Goal: Communication & Community: Answer question/provide support

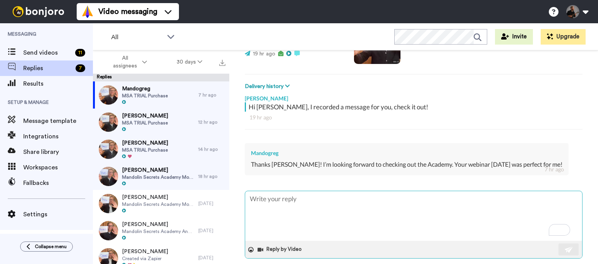
scroll to position [100, 0]
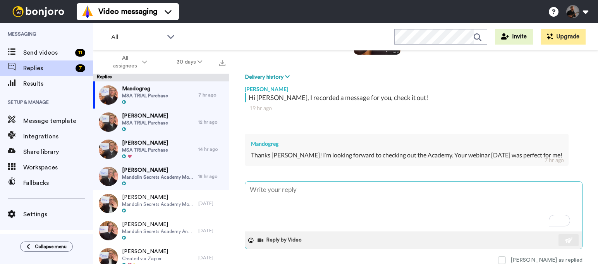
paste textarea "Thanks! It all sounds good👍 🙂 If you feel like it, please leave us an introduct…"
type textarea "x"
type textarea "Thanks! It all sounds good👍 🙂 If you feel like it, please leave us an introduct…"
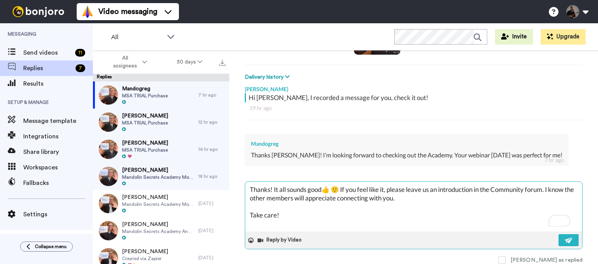
click at [269, 188] on textarea "Thanks! It all sounds good👍 🙂 If you feel like it, please leave us an introduct…" at bounding box center [413, 207] width 337 height 50
type textarea "x"
type textarea "Thanks ! It all sounds good👍 🙂 If you feel like it, please leave us an introduc…"
type textarea "x"
type textarea "Thanks G! It all sounds good👍 🙂 If you feel like it, please leave us an introdu…"
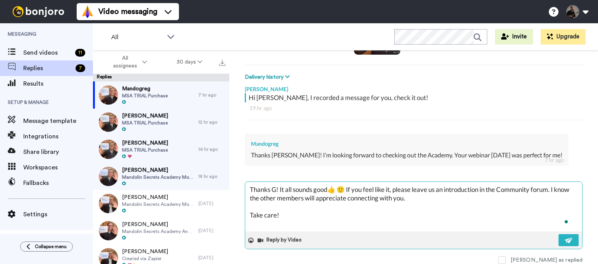
type textarea "x"
type textarea "Thanks Gr! It all sounds good👍 🙂 If you feel like it, please leave us an introd…"
type textarea "x"
type textarea "Thanks Gre! It all sounds good👍 🙂 If you feel like it, please leave us an intro…"
type textarea "x"
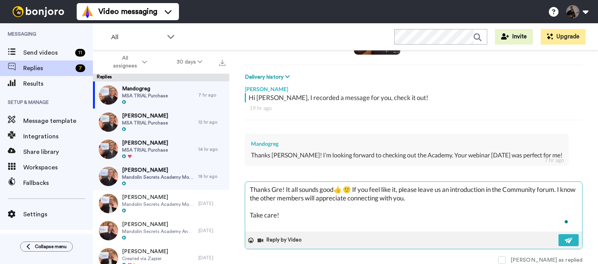
type textarea "Thanks Greg! It all sounds good👍 🙂 If you feel like it, please leave us an intr…"
click at [355, 188] on textarea "Thanks Greg! It all sounds good👍 🙂 If you feel like it, please leave us an intr…" at bounding box center [413, 207] width 337 height 50
type textarea "x"
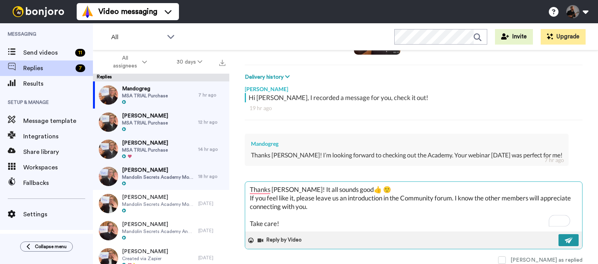
type textarea "Thanks Greg! It all sounds good👍 🙂 If you feel like it, please leave us an intr…"
click at [564, 238] on img at bounding box center [568, 240] width 9 height 6
type textarea "x"
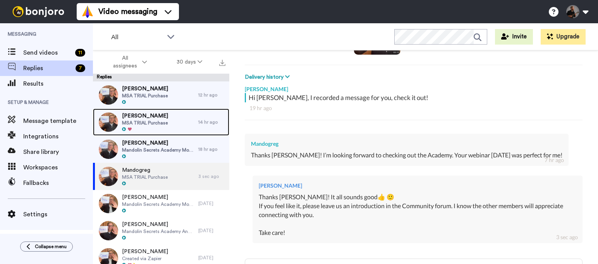
click at [171, 120] on div "Daniel Wagman MSA TRIAL Purchase" at bounding box center [145, 121] width 105 height 27
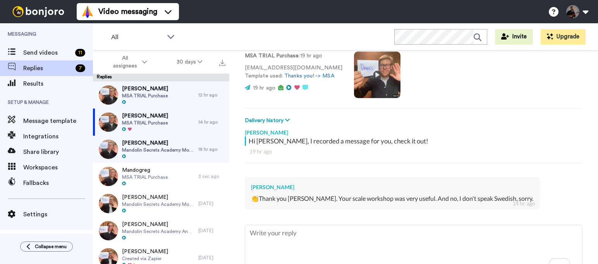
scroll to position [57, 0]
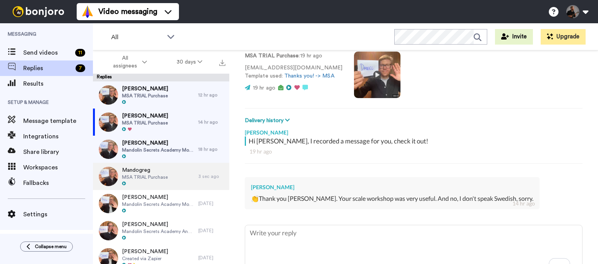
type textarea "x"
type textarea "Thanks! It all sounds good👍 🙂 If you feel like it, please leave us an introduct…"
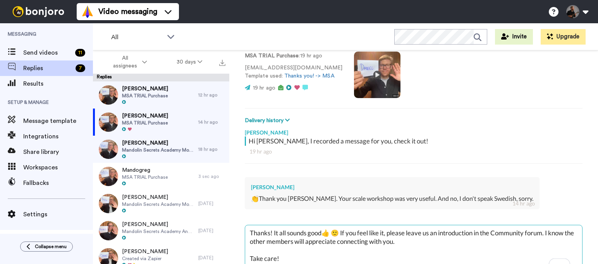
click at [270, 234] on textarea "Thanks! It all sounds good👍 🙂 If you feel like it, please leave us an introduct…" at bounding box center [413, 250] width 337 height 50
type textarea "x"
type textarea "Thanks ! It all sounds good👍 🙂 If you feel like it, please leave us an introduc…"
type textarea "x"
type textarea "Thanks D! It all sounds good👍 🙂 If you feel like it, please leave us an introdu…"
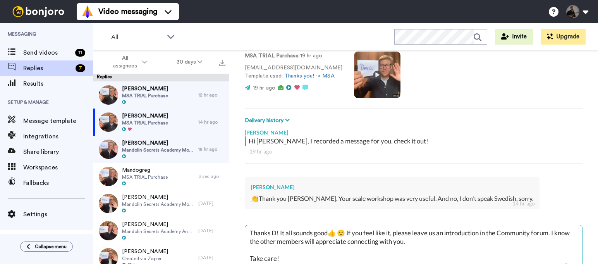
type textarea "x"
type textarea "Thanks Da! It all sounds good👍 🙂 If you feel like it, please leave us an introd…"
type textarea "x"
type textarea "Thanks Dan! It all sounds good👍 🙂 If you feel like it, please leave us an intro…"
type textarea "x"
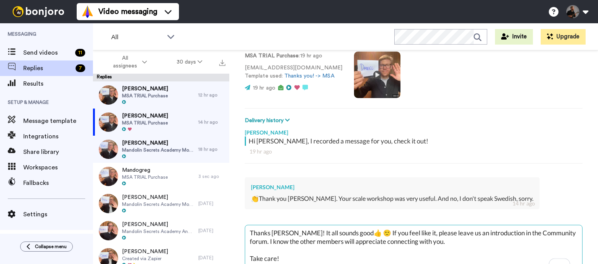
type textarea "Thanks Dani! It all sounds good👍 🙂 If you feel like it, please leave us an intr…"
type textarea "x"
type textarea "Thanks Danie! It all sounds good👍 🙂 If you feel like it, please leave us an int…"
type textarea "x"
type textarea "Thanks Daniel! It all sounds good👍 🙂 If you feel like it, please leave us an in…"
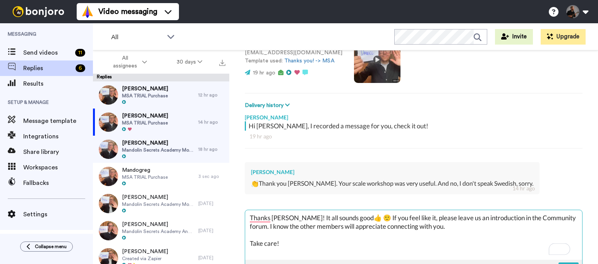
scroll to position [86, 0]
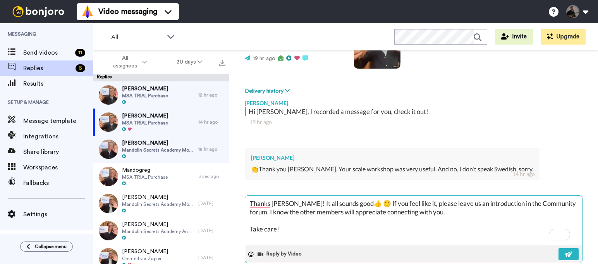
click at [343, 203] on textarea "Thanks Daniel! It all sounds good👍 🙂 If you feel like it, please leave us an in…" at bounding box center [413, 220] width 337 height 50
type textarea "x"
type textarea "Thanks Daniel! It all sounds good 👍 🙂 If you feel like it, please leave us an i…"
click at [354, 203] on textarea "Thanks Daniel! It all sounds good 👍 🙂 If you feel like it, please leave us an i…" at bounding box center [413, 220] width 337 height 50
type textarea "x"
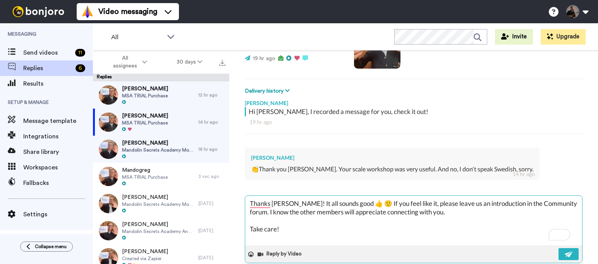
type textarea "Thanks Daniel! It all sounds good 👍 N🙂 If you feel like it, please leave us an …"
type textarea "x"
type textarea "Thanks Daniel! It all sounds good 👍 No 🙂 If you feel like it, please leave us a…"
type textarea "x"
type textarea "Thanks Daniel! It all sounds good 👍 No s🙂 If you feel like it, please leave us …"
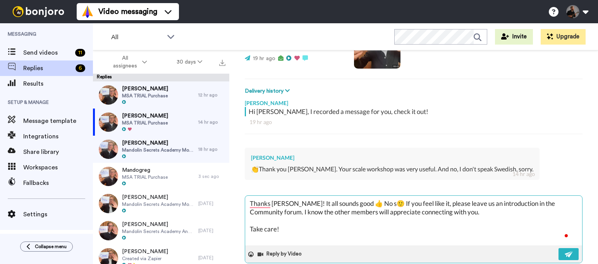
type textarea "x"
type textarea "Thanks Daniel! It all sounds good 👍 No sw🙂 If you feel like it, please leave us…"
type textarea "x"
type textarea "Thanks Daniel! It all sounds good 👍 No swe🙂 If you feel like it, please leave u…"
type textarea "x"
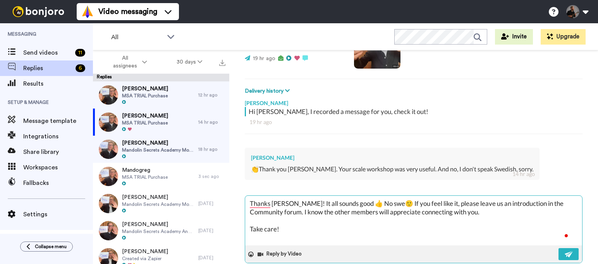
type textarea "Thanks Daniel! It all sounds good 👍 No swed🙂 If you feel like it, please leave …"
type textarea "x"
type textarea "Thanks Daniel! It all sounds good 👍 No swedi🙂 If you feel like it, please leave…"
type textarea "x"
type textarea "Thanks Daniel! It all sounds good 👍 No swedis🙂 If you feel like it, please leav…"
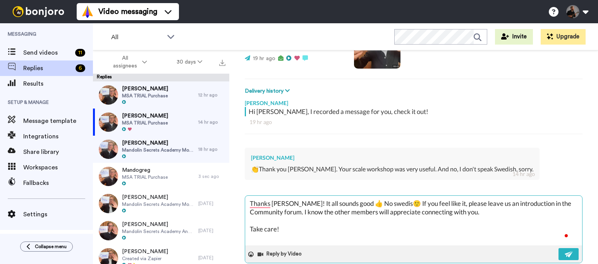
type textarea "x"
type textarea "Thanks Daniel! It all sounds good 👍 No swedish🙂 If you feel like it, please lea…"
type textarea "x"
type textarea "Thanks Daniel! It all sounds good 👍 No swedish 🙂 If you feel like it, please le…"
type textarea "x"
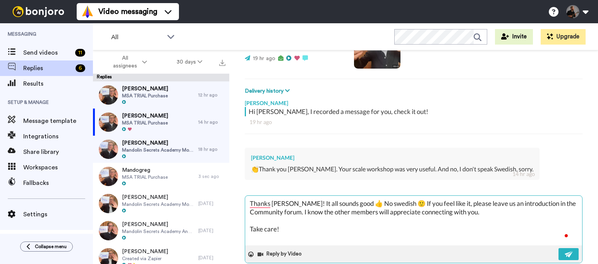
type textarea "Thanks Daniel! It all sounds good 👍 No swedish t🙂 If you feel like it, please l…"
type textarea "x"
type textarea "Thanks Daniel! It all sounds good 👍 No swedish th🙂 If you feel like it, please …"
type textarea "x"
type textarea "Thanks Daniel! It all sounds good 👍 No swedish then🙂 If you feel like it, pleas…"
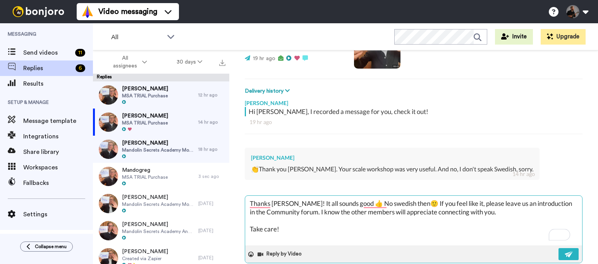
type textarea "x"
type textarea "Thanks Daniel! It all sounds good 👍 No swedish then.🙂 If you feel like it, plea…"
type textarea "x"
type textarea "Thanks Daniel! It all sounds good 👍 No swedish then..🙂 If you feel like it, ple…"
type textarea "x"
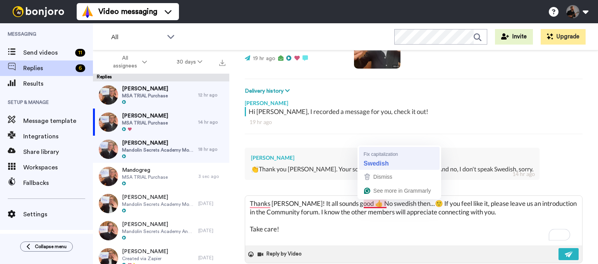
type textarea "Thanks Daniel! It all sounds good 👍 No swedish then...🙂 If you feel like it, pl…"
type textarea "x"
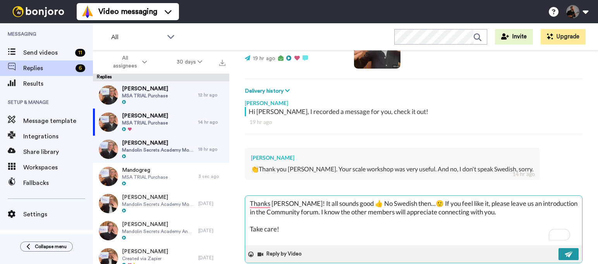
type textarea "Thanks Daniel! It all sounds good 👍 No Swedish then...🙂 If you feel like it, pl…"
click at [564, 252] on img at bounding box center [568, 254] width 9 height 6
type textarea "x"
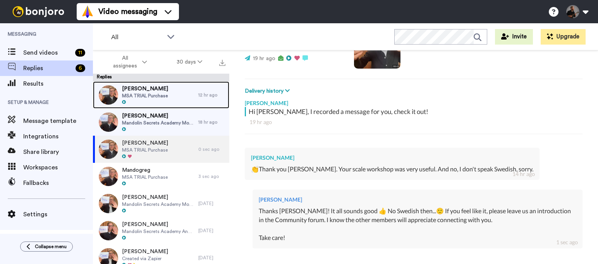
click at [177, 99] on div "Jeff Cohan MSA TRIAL Purchase" at bounding box center [145, 94] width 105 height 27
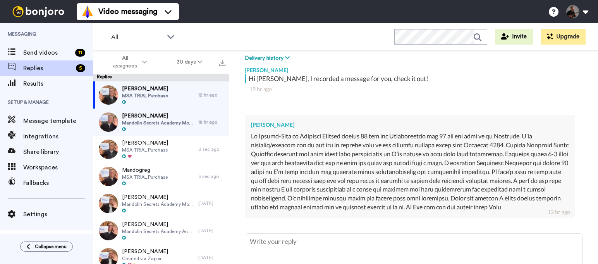
scroll to position [179, 0]
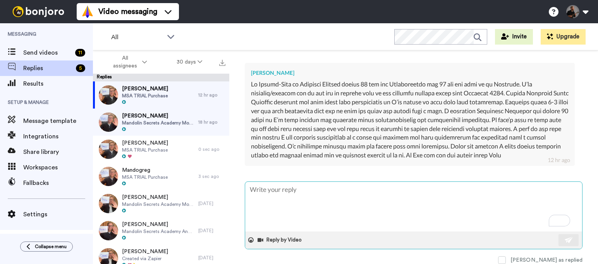
click at [334, 195] on textarea "To enrich screen reader interactions, please activate Accessibility in Grammarl…" at bounding box center [413, 207] width 337 height 50
type textarea "x"
type textarea "Thanks! It all sounds good👍 🙂 If you feel like it, please leave us an introduct…"
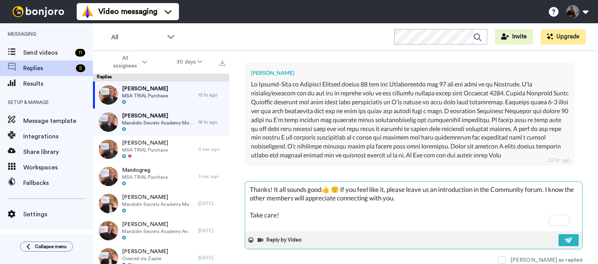
click at [270, 189] on textarea "Thanks! It all sounds good👍 🙂 If you feel like it, please leave us an introduct…" at bounding box center [413, 207] width 337 height 50
type textarea "x"
type textarea "Thanks J! It all sounds good👍 🙂 If you feel like it, please leave us an introdu…"
type textarea "x"
type textarea "Thanks Je! It all sounds good👍 🙂 If you feel like it, please leave us an introd…"
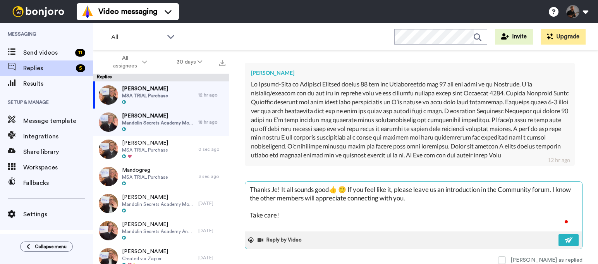
type textarea "x"
type textarea "Thanks Jef! It all sounds good👍 🙂 If you feel like it, please leave us an intro…"
type textarea "x"
type textarea "Thanks Jeff! It all sounds good👍 🙂 If you feel like it, please leave us an intr…"
click at [337, 187] on textarea "Thanks Jeff! It all sounds good👍 🙂 If you feel like it, please leave us an intr…" at bounding box center [413, 207] width 337 height 50
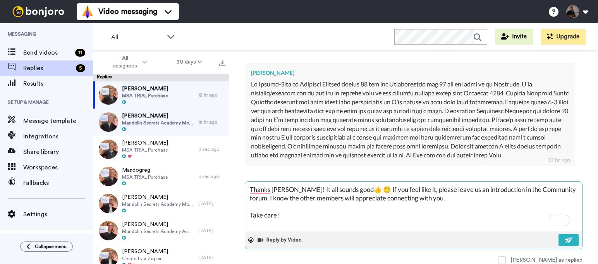
type textarea "x"
type textarea "Thanks Jeff! It all sounds good 👍 🙂 If you feel like it, please leave us an int…"
type textarea "x"
type textarea "Thanks Jeff! It all sounds good 👍 🙂 If you feel like it, please leave us an int…"
type textarea "x"
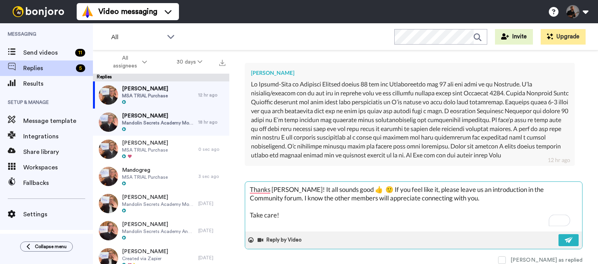
type textarea "Thanks Jeff! It all sounds good 👍 Y 🙂 If you feel like it, please leave us an i…"
type textarea "x"
type textarea "Thanks Jeff! It all sounds good 👍 Ye 🙂 If you feel like it, please leave us an …"
type textarea "x"
type textarea "Thanks Jeff! It all sounds good 👍 Yes 🙂 If you feel like it, please leave us an…"
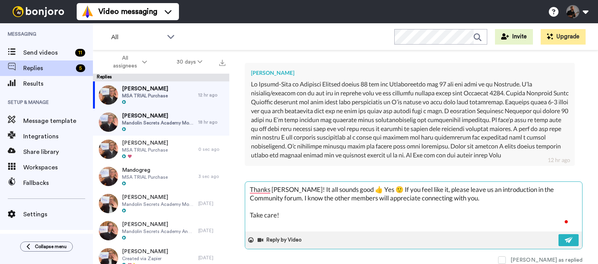
type textarea "x"
type textarea "Thanks Jeff! It all sounds good 👍 Yes, 🙂 If you feel like it, please leave us a…"
type textarea "x"
type textarea "Thanks Jeff! It all sounds good 👍 Yes, 🙂 If you feel like it, please leave us a…"
type textarea "x"
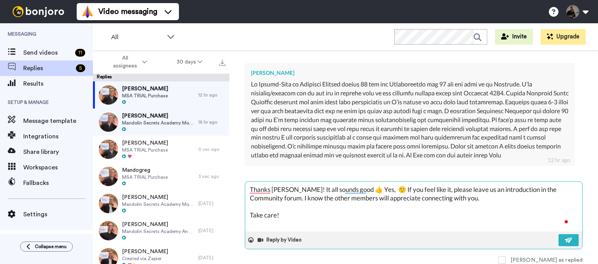
type textarea "Thanks Jeff! It all sounds good 👍 Yes, ö 🙂 If you feel like it, please leave us…"
type textarea "x"
type textarea "Thanks Jeff! It all sounds good 👍 Yes, öe 🙂 If you feel like it, please leave u…"
type textarea "x"
type textarea "Thanks Jeff! It all sounds good 👍 Yes, öet 🙂 If you feel like it, please leave …"
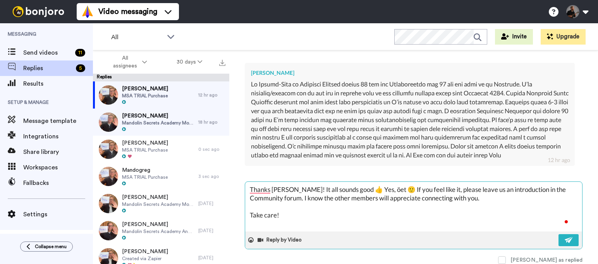
type textarea "x"
type textarea "Thanks Jeff! It all sounds good 👍 Yes, öet 🙂 If you feel like it, please leave …"
type textarea "x"
type textarea "Thanks Jeff! It all sounds good 👍 Yes, öet 🙂 If you feel like it, please leave …"
type textarea "x"
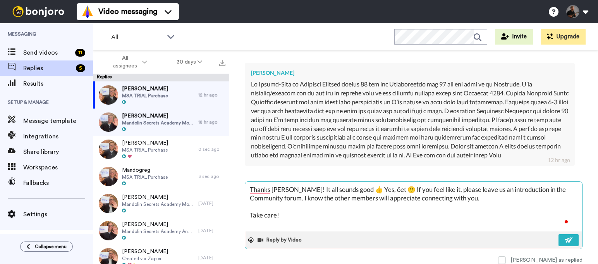
type textarea "Thanks Jeff! It all sounds good 👍 Yes, öe 🙂 If you feel like it, please leave u…"
type textarea "x"
type textarea "Thanks Jeff! It all sounds good 👍 Yes, ö 🙂 If you feel like it, please leave us…"
type textarea "x"
type textarea "Thanks Jeff! It all sounds good 👍 Yes, 🙂 If you feel like it, please leave us a…"
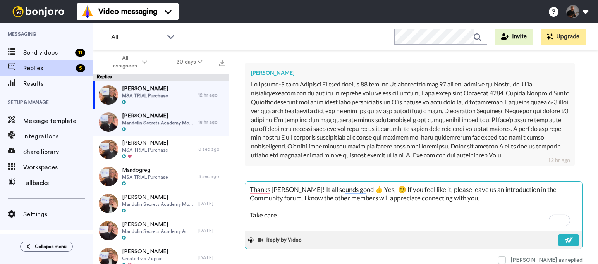
type textarea "x"
type textarea "Thanks Jeff! It all sounds good 👍 Yes, w 🙂 If you feel like it, please leave us…"
type textarea "x"
type textarea "Thanks Jeff! It all sounds good 👍 Yes, we 🙂 If you feel like it, please leave u…"
type textarea "x"
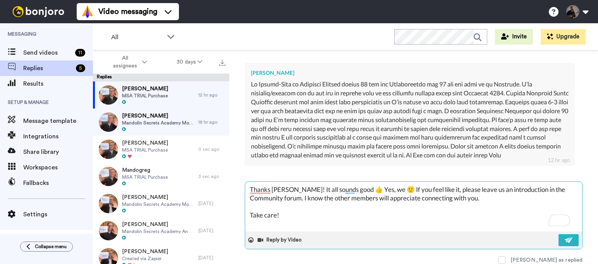
type textarea "Thanks Jeff! It all sounds good 👍 Yes, we 🙂 If you feel like it, please leave u…"
type textarea "x"
type textarea "Thanks Jeff! It all sounds good 👍 Yes, we s 🙂 If you feel like it, please leave…"
type textarea "x"
type textarea "Thanks Jeff! It all sounds good 👍 Yes, we 🙂 If you feel like it, please leave u…"
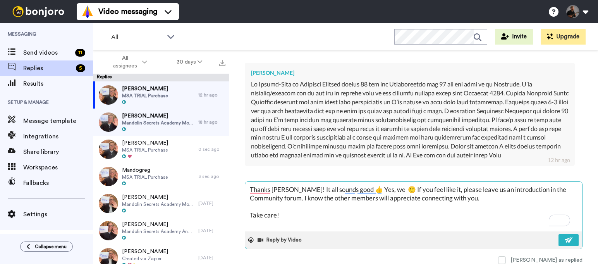
type textarea "x"
type textarea "Thanks Jeff! It all sounds good 👍 Yes, we w 🙂 If you feel like it, please leave…"
type textarea "x"
type textarea "Thanks Jeff! It all sounds good 👍 Yes, we wi 🙂 If you feel like it, please leav…"
type textarea "x"
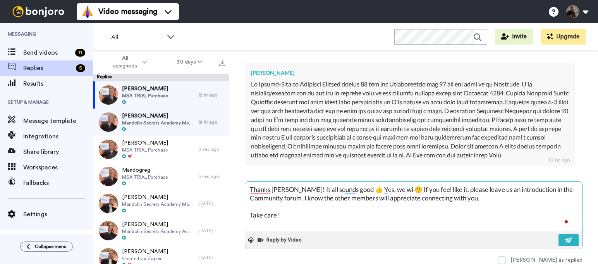
type textarea "Thanks Jeff! It all sounds good 👍 Yes, we wil 🙂 If you feel like it, please lea…"
type textarea "x"
type textarea "Thanks Jeff! It all sounds good 👍 Yes, we will 🙂 If you feel like it, please le…"
type textarea "x"
type textarea "Thanks Jeff! It all sounds good 👍 Yes, we will 🙂 If you feel like it, please le…"
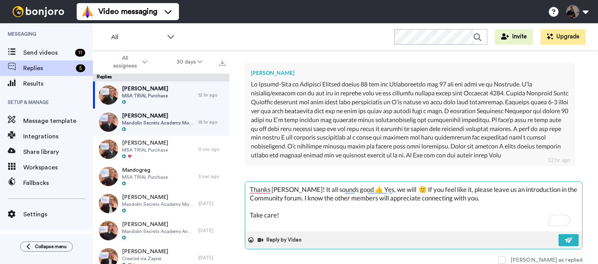
type textarea "x"
type textarea "Thanks Jeff! It all sounds good 👍 Yes, we will re 🙂 If you feel like it, please…"
type textarea "x"
type textarea "Thanks Jeff! It all sounds good 👍 Yes, we will r 🙂 If you feel like it, please …"
type textarea "x"
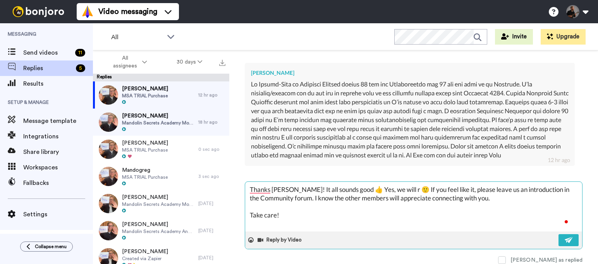
type textarea "Thanks Jeff! It all sounds good 👍 Yes, we will 🙂 If you feel like it, please le…"
type textarea "x"
type textarea "Thanks Jeff! It all sounds good 👍 Yes, we will 🙂 If you feel like it, please le…"
type textarea "x"
type textarea "Thanks Jeff! It all sounds good 👍 Yes, we wil 🙂 If you feel like it, please lea…"
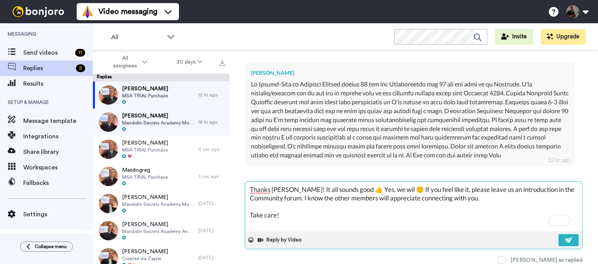
type textarea "x"
type textarea "Thanks Jeff! It all sounds good 👍 Yes, we wi 🙂 If you feel like it, please leav…"
type textarea "x"
type textarea "Thanks Jeff! It all sounds good 👍 Yes, we w 🙂 If you feel like it, please leave…"
type textarea "x"
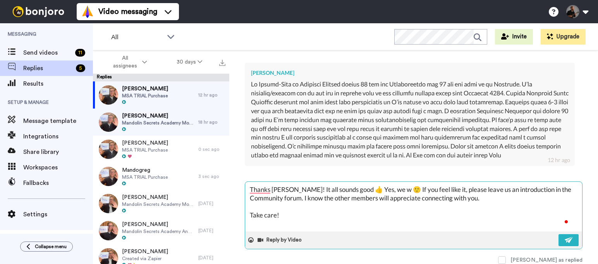
type textarea "Thanks Jeff! It all sounds good 👍 Yes, we 🙂 If you feel like it, please leave u…"
type textarea "x"
type textarea "Thanks Jeff! It all sounds good 👍 Yes, we 🙂 If you feel like it, please leave u…"
type textarea "x"
type textarea "Thanks Jeff! It all sounds good 👍 Yes, w 🙂 If you feel like it, please leave us…"
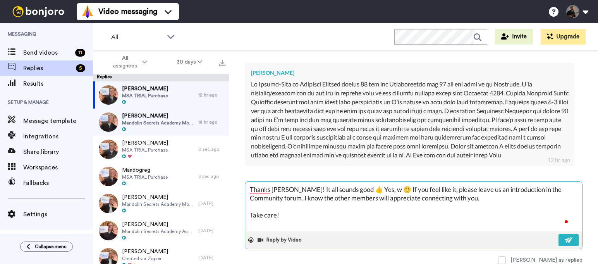
type textarea "x"
type textarea "Thanks Jeff! It all sounds good 👍 Yes, 🙂 If you feel like it, please leave us a…"
type textarea "x"
type textarea "Thanks Jeff! It all sounds good 👍 Yes, I 🙂 If you feel like it, please leave us…"
type textarea "x"
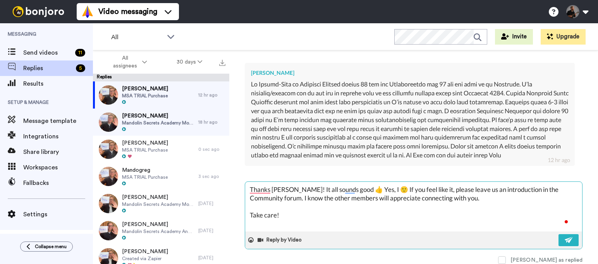
type textarea "Thanks Jeff! It all sounds good 👍 Yes, I´ 🙂 If you feel like it, please leave u…"
type textarea "x"
type textarea "Thanks Jeff! It all sounds good 👍 Yes, I´m 🙂 If you feel like it, please leave …"
type textarea "x"
type textarea "Thanks Jeff! It all sounds good 👍 Yes, I´m s 🙂 If you feel like it, please leav…"
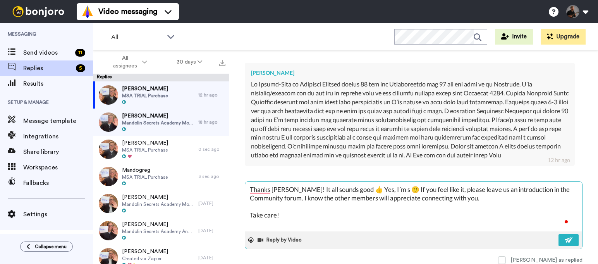
type textarea "x"
type textarea "Thanks Jeff! It all sounds good 👍 Yes, I´m su 🙂 If you feel like it, please lea…"
type textarea "x"
type textarea "Thanks Jeff! It all sounds good 👍 Yes, I´m sur 🙂 If you feel like it, please le…"
type textarea "x"
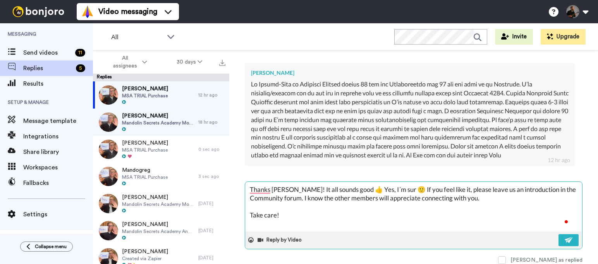
type textarea "Thanks Jeff! It all sounds good 👍 Yes, I´m sure 🙂 If you feel like it, please l…"
type textarea "x"
type textarea "Thanks Jeff! It all sounds good 👍 Yes, I´m sure 🙂 If you feel like it, please l…"
type textarea "x"
type textarea "Thanks Jeff! It all sounds good 👍 Yes, I´m sure y 🙂 If you feel like it, please…"
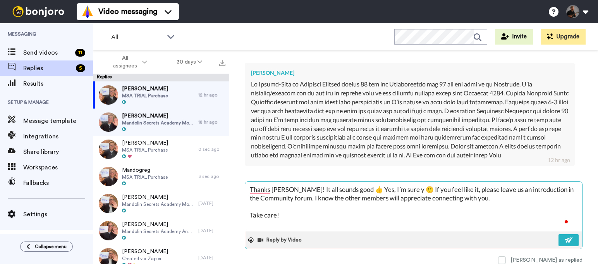
type textarea "x"
type textarea "Thanks Jeff! It all sounds good 👍 Yes, I´m sure yo 🙂 If you feel like it, pleas…"
type textarea "x"
type textarea "Thanks Jeff! It all sounds good 👍 Yes, I´m sure you 🙂 If you feel like it, plea…"
type textarea "x"
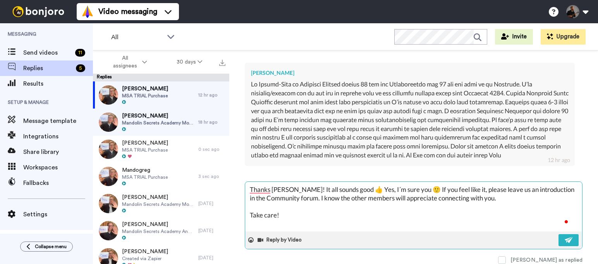
type textarea "Thanks Jeff! It all sounds good 👍 Yes, I´m sure you 🙂 If you feel like it, plea…"
type textarea "x"
type textarea "Thanks Jeff! It all sounds good 👍 Yes, I´m sure you c 🙂 If you feel like it, pl…"
type textarea "x"
type textarea "Thanks Jeff! It all sounds good 👍 Yes, I´m sure you can 🙂 If you feel like it, …"
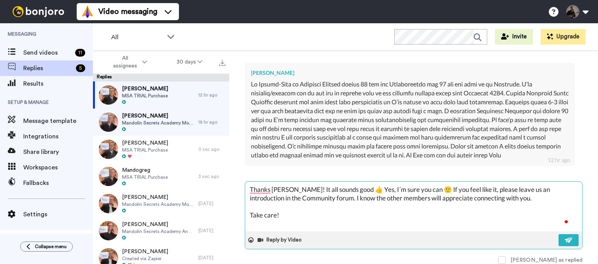
type textarea "x"
type textarea "Thanks Jeff! It all sounds good 👍 Yes, I´m sure you can 🙂 If you feel like it, …"
type textarea "x"
type textarea "Thanks Jeff! It all sounds good 👍 Yes, I´m sure you can g 🙂 If you feel like it…"
type textarea "x"
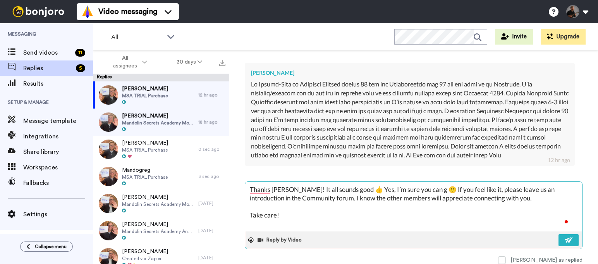
type textarea "Thanks Jeff! It all sounds good 👍 Yes, I´m sure you can ge 🙂 If you feel like i…"
type textarea "x"
type textarea "Thanks Jeff! It all sounds good 👍 Yes, I´m sure you can get 🙂 If you feel like …"
type textarea "x"
type textarea "Thanks Jeff! It all sounds good 👍 Yes, I´m sure you can get 🙂 If you feel like …"
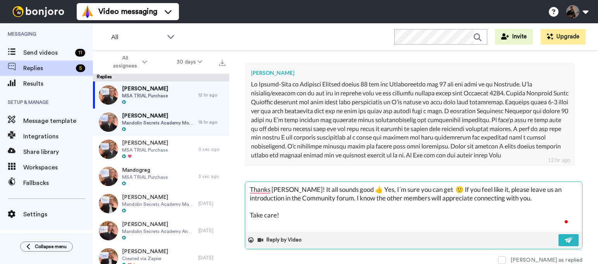
type textarea "x"
type textarea "Thanks Jeff! It all sounds good 👍 Yes, I´m sure you can get t 🙂 If you feel lik…"
type textarea "x"
type textarea "Thanks Jeff! It all sounds good 👍 Yes, I´m sure you can get to 🙂 If you feel li…"
type textarea "x"
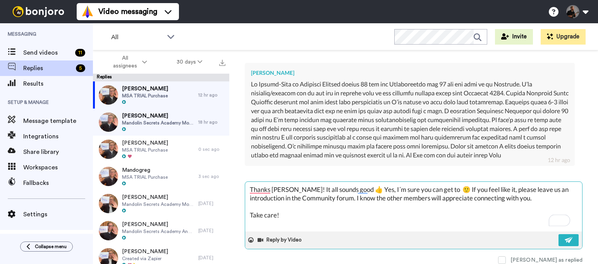
type textarea "Thanks Jeff! It all sounds good 👍 Yes, I´m sure you can get to t 🙂 If you feel …"
type textarea "x"
type textarea "Thanks Jeff! It all sounds good 👍 Yes, I´m sure you can get to th 🙂 If you feel…"
type textarea "x"
type textarea "Thanks Jeff! It all sounds good 👍 Yes, I´m sure you can get to the 🙂 If you fee…"
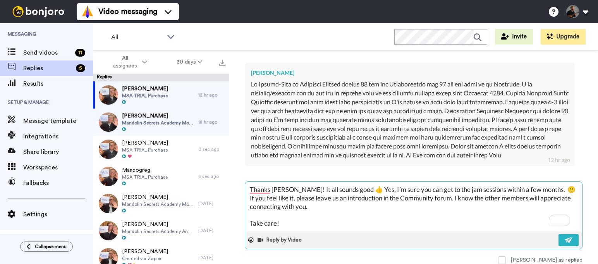
click at [544, 190] on textarea "Thanks Jeff! It all sounds good 👍 Yes, I´m sure you can get to the jam sessions…" at bounding box center [413, 207] width 337 height 50
click at [564, 238] on img at bounding box center [568, 239] width 9 height 6
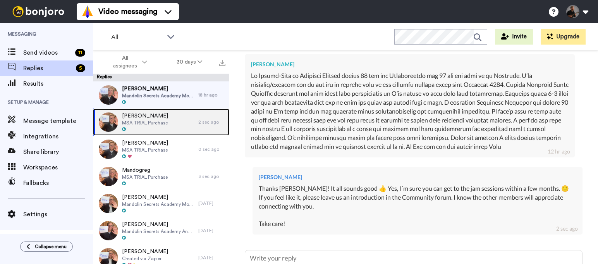
click at [174, 117] on div "Jeff Cohan MSA TRIAL Purchase" at bounding box center [145, 121] width 105 height 27
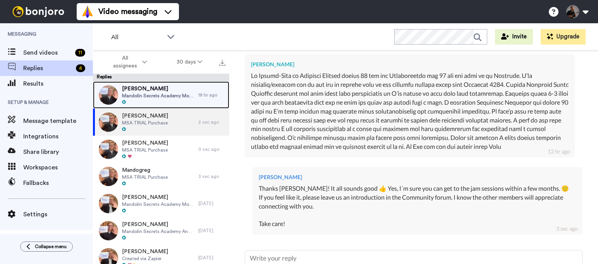
click at [174, 95] on span "Mandolin Secrets Academy Monthly" at bounding box center [158, 95] width 72 height 6
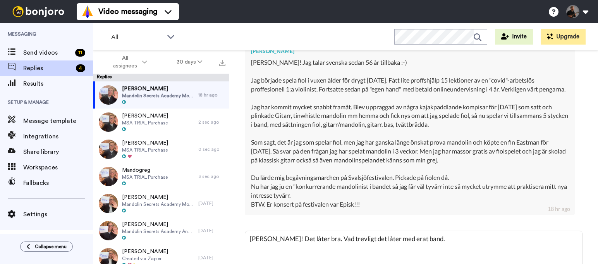
scroll to position [3, 0]
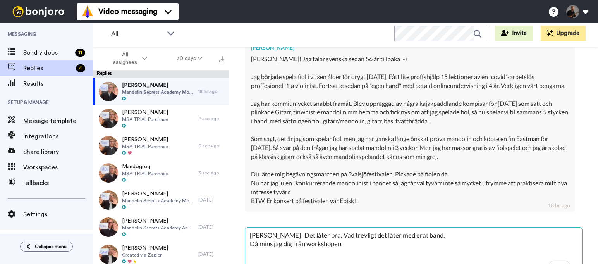
click at [270, 250] on textarea "Hej Jonas! Det låter bra. Vad trevligt det låter med erat band. Då mins jag dig…" at bounding box center [413, 252] width 337 height 50
click at [353, 251] on textarea "Hej Jonas! Det låter bra. Vad trevligt det låter med erat band. Då minns jag di…" at bounding box center [413, 252] width 337 height 50
click at [347, 252] on textarea "Hej Jonas! Det låter bra. Vad trevligt det låter med erat band. Då minns jag di…" at bounding box center [413, 252] width 337 height 50
click at [389, 252] on textarea "Hej Jonas! Det låter bra. Vad trevligt det låter med erat band. Då minns jag di…" at bounding box center [413, 252] width 337 height 50
paste textarea "🙂"
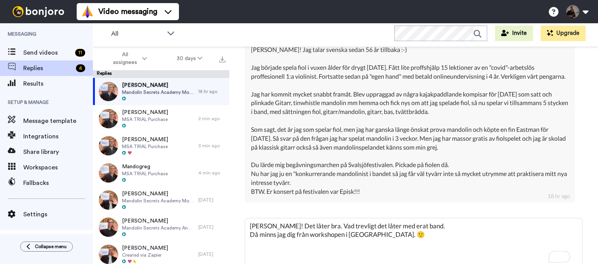
scroll to position [202, 0]
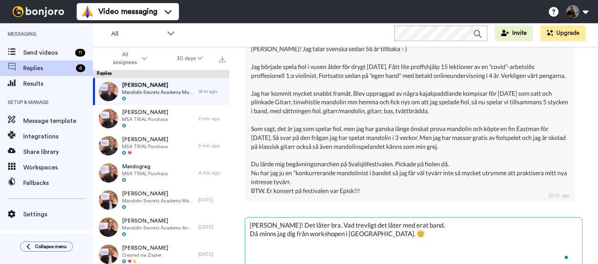
paste textarea "Om du känner för det får du gärna lämna en liten introduktion i vår community f…"
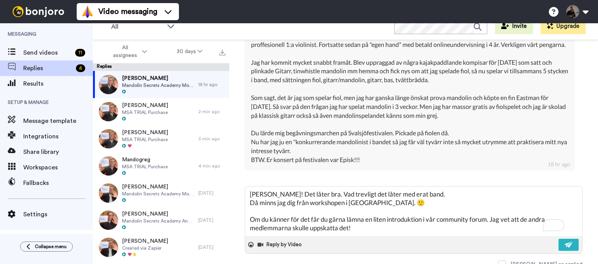
scroll to position [250, 0]
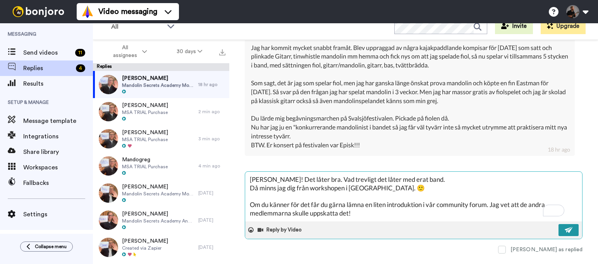
click at [570, 233] on button at bounding box center [568, 230] width 20 height 12
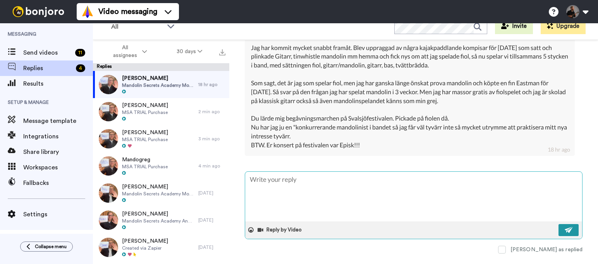
scroll to position [0, 0]
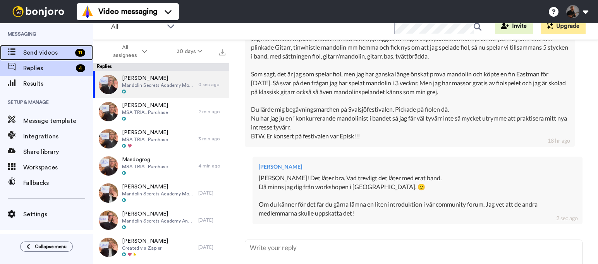
click at [42, 55] on span "Send videos" at bounding box center [47, 52] width 49 height 9
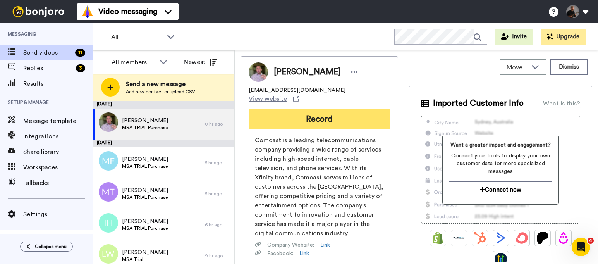
click at [329, 109] on button "Record" at bounding box center [318, 119] width 141 height 20
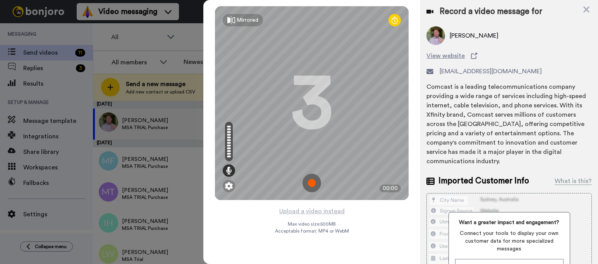
click at [312, 180] on img at bounding box center [311, 182] width 19 height 19
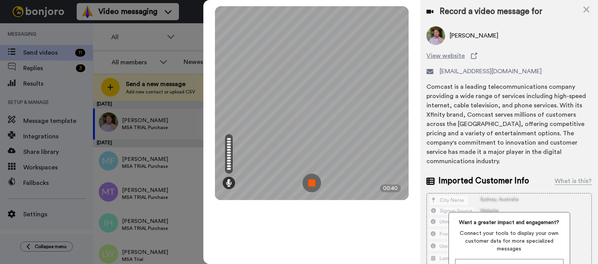
click at [310, 188] on img at bounding box center [311, 182] width 19 height 19
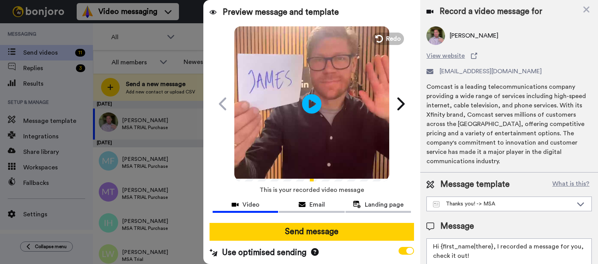
scroll to position [0, 0]
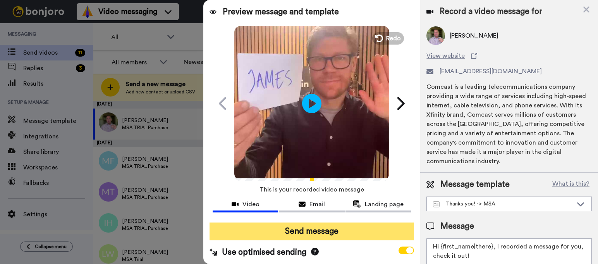
click at [346, 229] on button "Send message" at bounding box center [311, 231] width 204 height 18
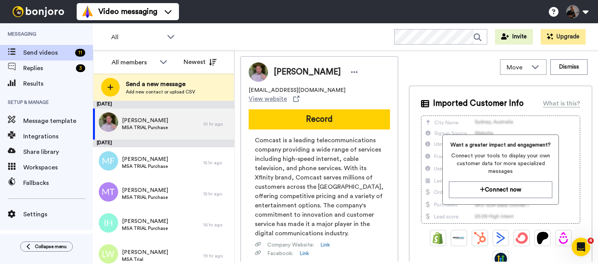
scroll to position [0, 0]
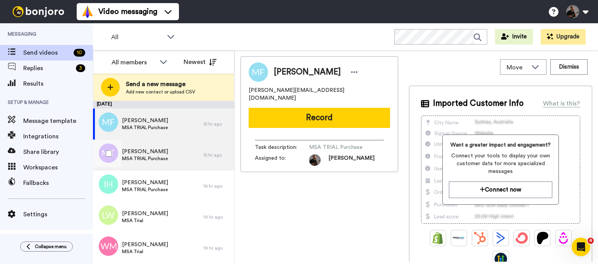
click at [181, 155] on div "Mary Talbot MSA TRIAL Purchase" at bounding box center [148, 154] width 110 height 31
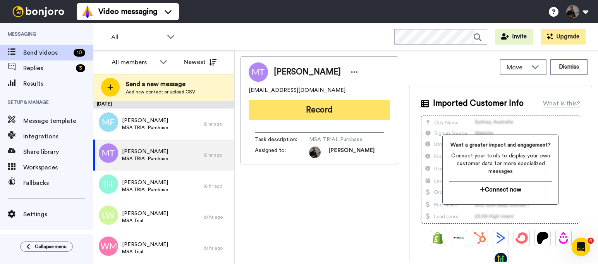
click at [332, 111] on button "Record" at bounding box center [318, 110] width 141 height 20
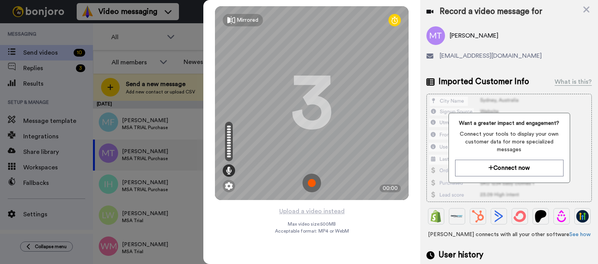
click at [309, 185] on img at bounding box center [311, 182] width 19 height 19
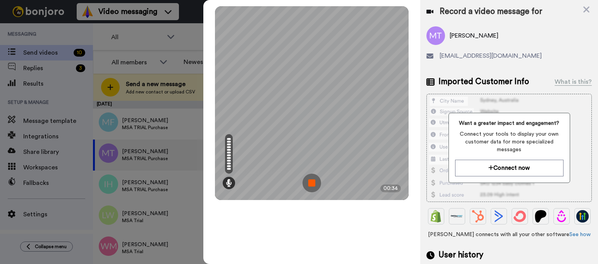
click at [308, 183] on img at bounding box center [311, 182] width 19 height 19
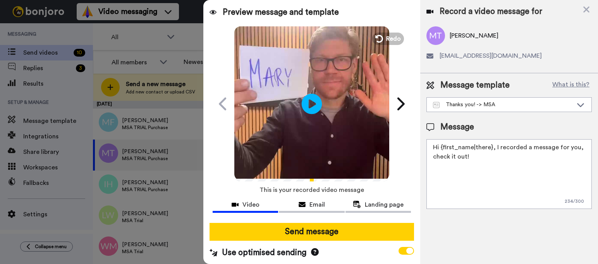
click at [305, 108] on icon at bounding box center [311, 103] width 21 height 21
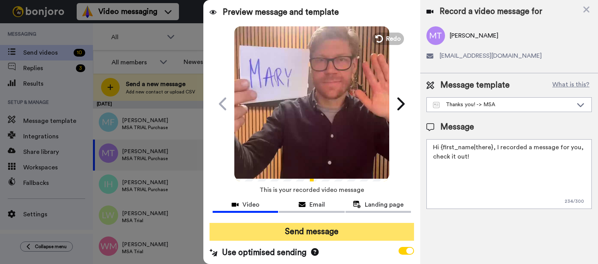
click at [320, 231] on button "Send message" at bounding box center [311, 232] width 204 height 18
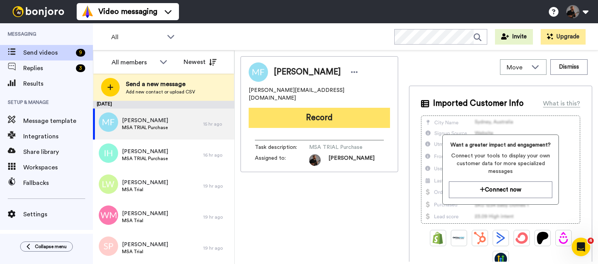
click at [327, 112] on button "Record" at bounding box center [318, 118] width 141 height 20
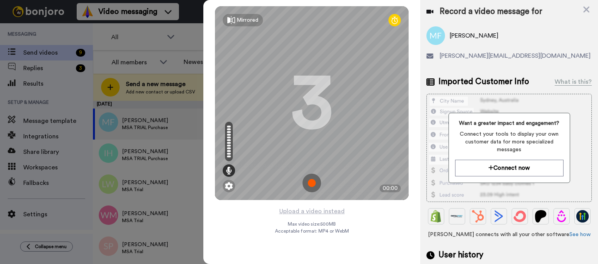
click at [313, 188] on img at bounding box center [311, 182] width 19 height 19
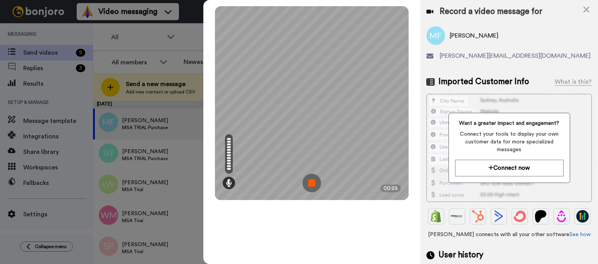
click at [316, 183] on img at bounding box center [311, 182] width 19 height 19
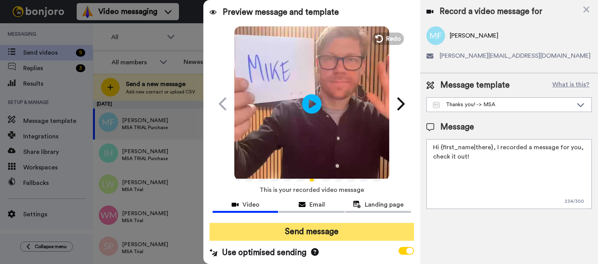
click at [316, 234] on button "Send message" at bounding box center [311, 232] width 204 height 18
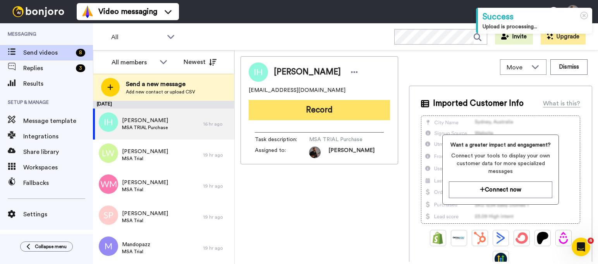
click at [349, 113] on button "Record" at bounding box center [318, 110] width 141 height 20
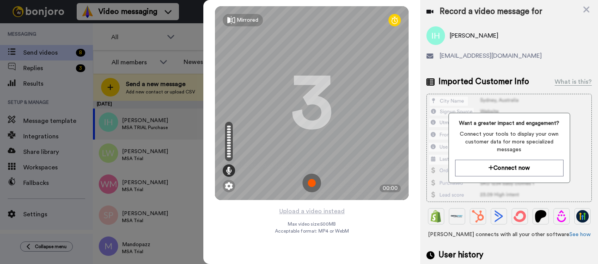
click at [310, 183] on img at bounding box center [311, 182] width 19 height 19
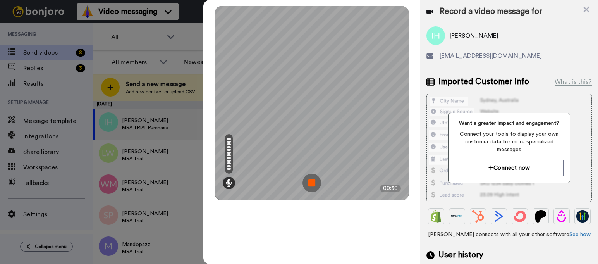
click at [310, 186] on img at bounding box center [311, 182] width 19 height 19
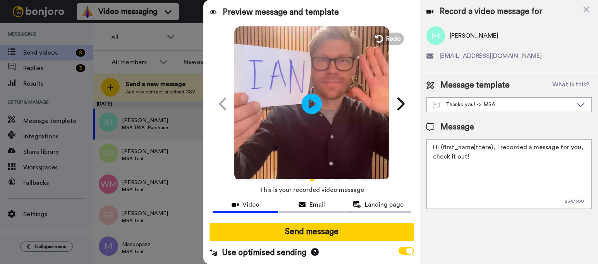
click at [306, 107] on icon "Play/Pause" at bounding box center [311, 103] width 21 height 37
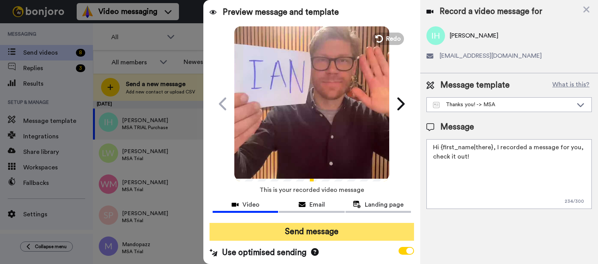
click at [298, 229] on button "Send message" at bounding box center [311, 232] width 204 height 18
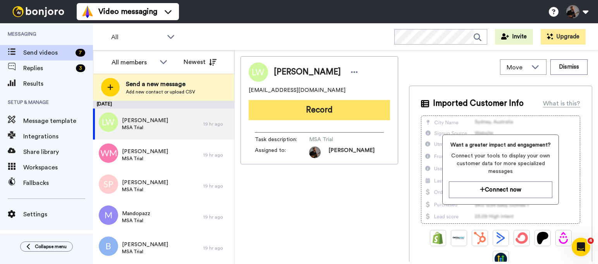
click at [323, 110] on button "Record" at bounding box center [318, 110] width 141 height 20
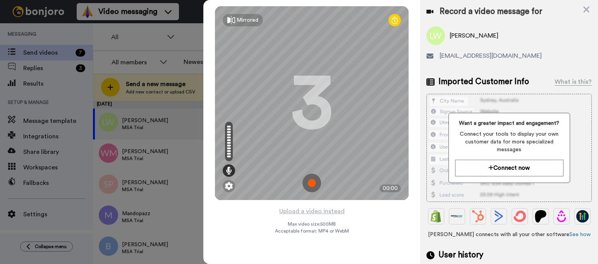
click at [310, 183] on img at bounding box center [311, 182] width 19 height 19
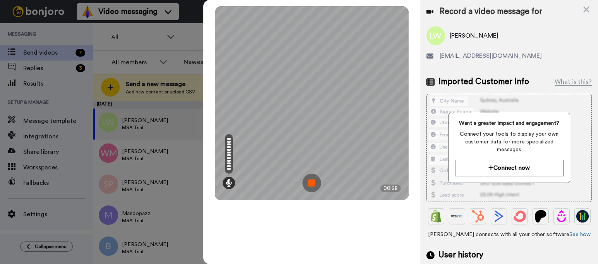
click at [310, 185] on img at bounding box center [311, 182] width 19 height 19
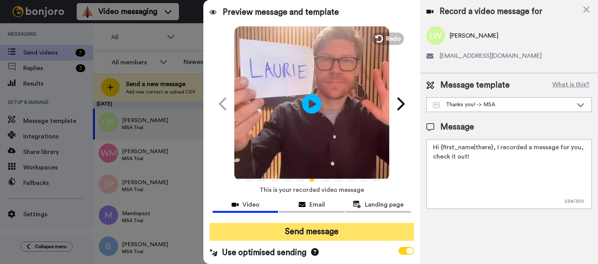
click at [279, 236] on button "Send message" at bounding box center [311, 232] width 204 height 18
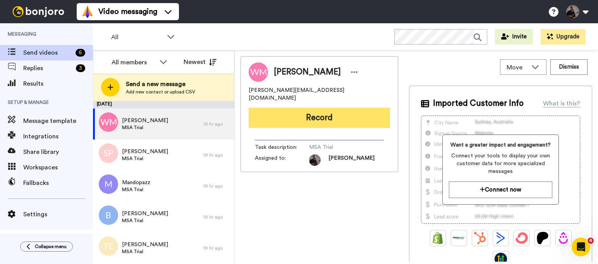
click at [321, 110] on button "Record" at bounding box center [318, 118] width 141 height 20
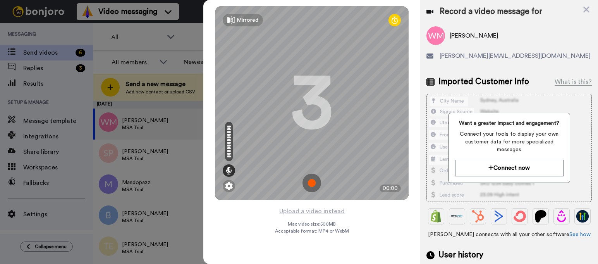
click at [311, 183] on img at bounding box center [311, 182] width 19 height 19
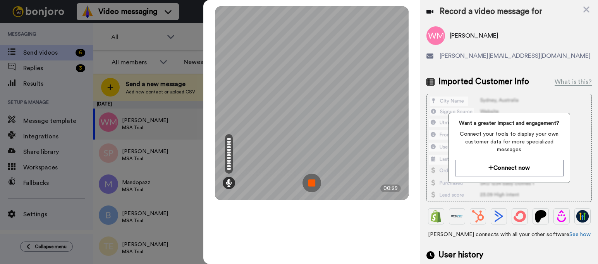
click at [318, 187] on img at bounding box center [311, 182] width 19 height 19
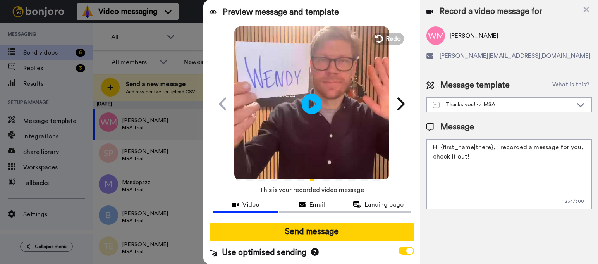
click at [305, 103] on icon at bounding box center [311, 103] width 21 height 21
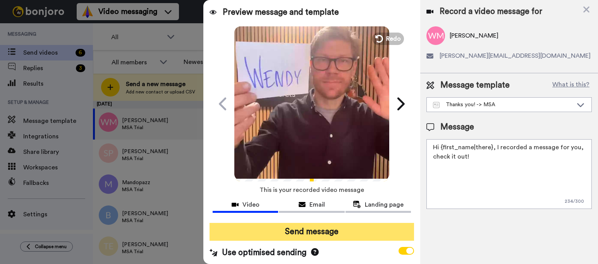
click at [308, 228] on button "Send message" at bounding box center [311, 232] width 204 height 18
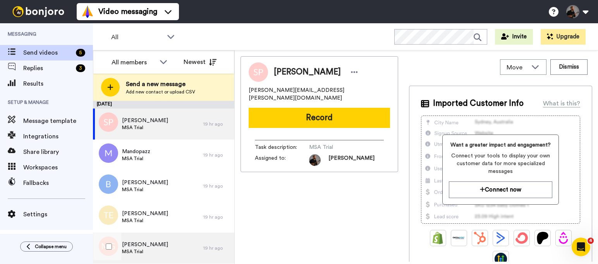
click at [177, 246] on div "Marty Goldrick MSA Trial" at bounding box center [148, 247] width 110 height 31
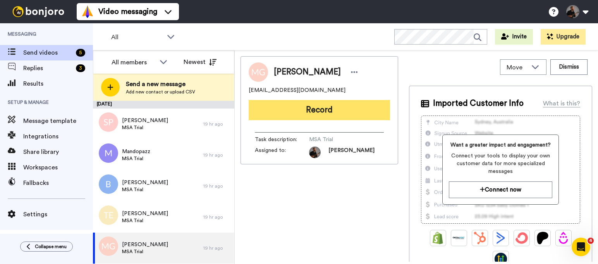
click at [338, 118] on button "Record" at bounding box center [318, 110] width 141 height 20
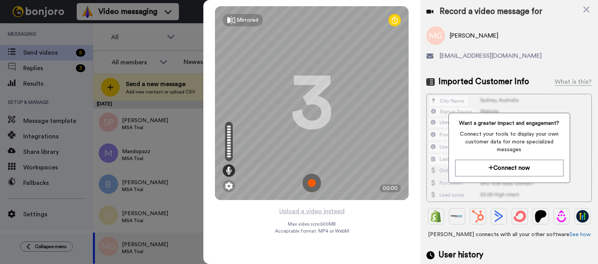
click at [312, 182] on img at bounding box center [311, 182] width 19 height 19
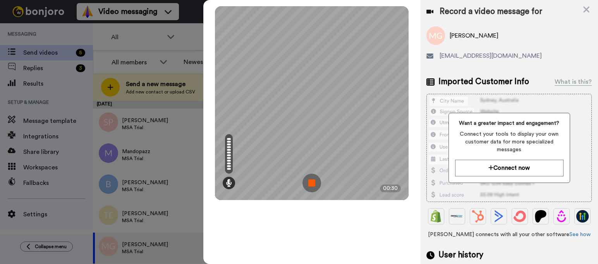
click at [313, 187] on img at bounding box center [311, 182] width 19 height 19
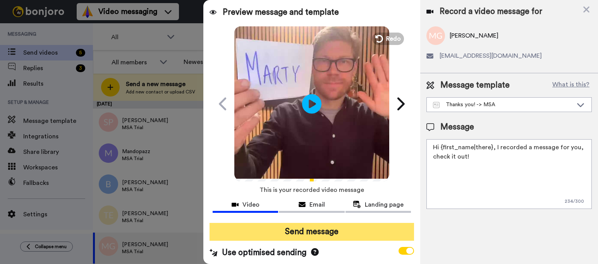
click at [298, 229] on button "Send message" at bounding box center [311, 232] width 204 height 18
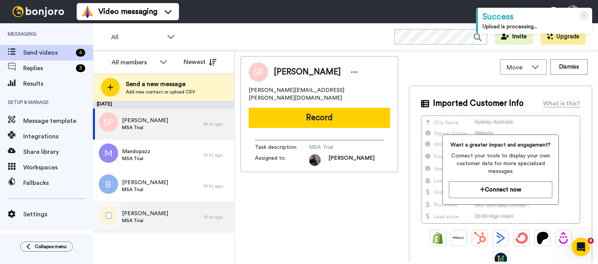
click at [211, 212] on div "[PERSON_NAME] MSA Trial 19 hr ago" at bounding box center [163, 216] width 141 height 31
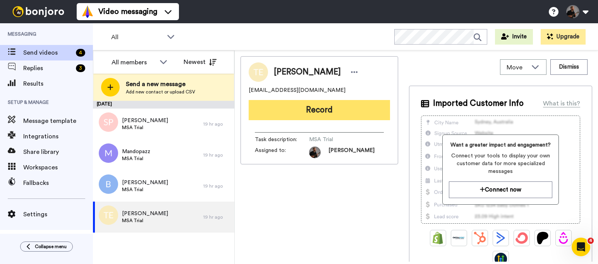
click at [299, 116] on button "Record" at bounding box center [318, 110] width 141 height 20
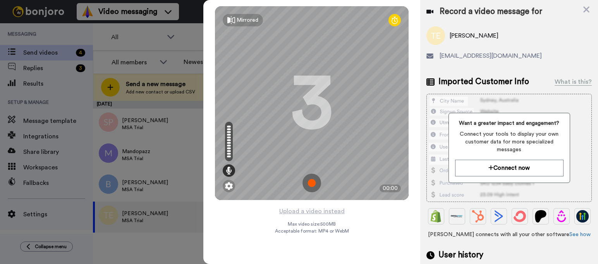
click at [315, 182] on img at bounding box center [311, 182] width 19 height 19
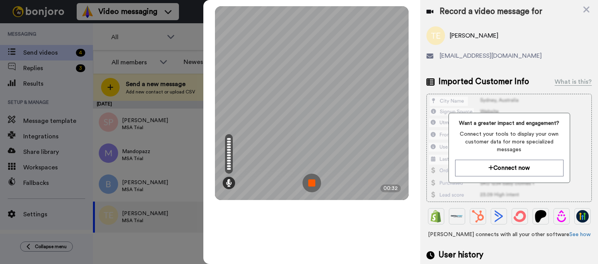
click at [309, 184] on img at bounding box center [311, 182] width 19 height 19
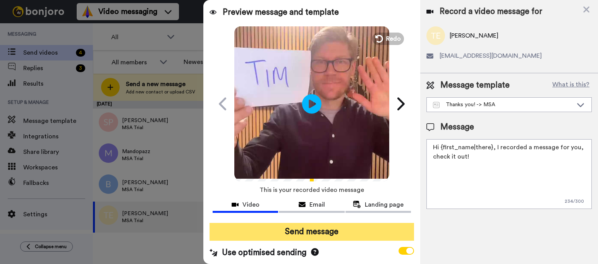
click at [302, 236] on button "Send message" at bounding box center [311, 232] width 204 height 18
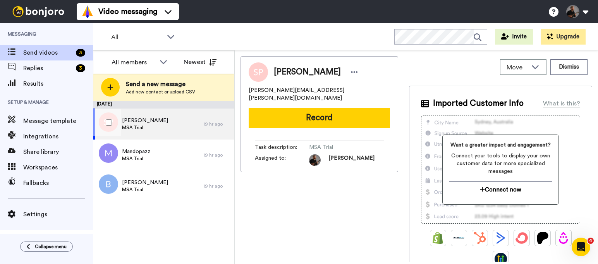
click at [200, 118] on div "[PERSON_NAME] MSA Trial" at bounding box center [148, 123] width 110 height 31
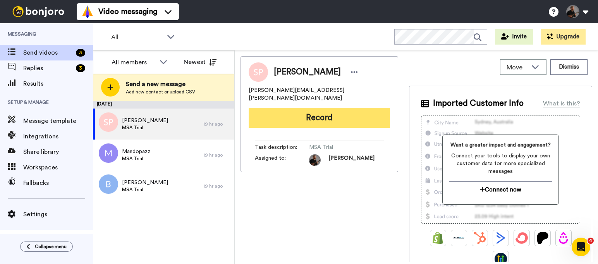
click at [289, 115] on button "Record" at bounding box center [318, 118] width 141 height 20
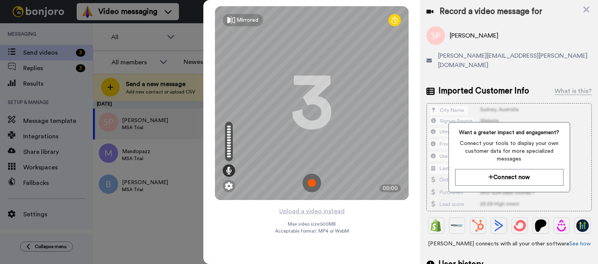
click at [311, 182] on img at bounding box center [311, 182] width 19 height 19
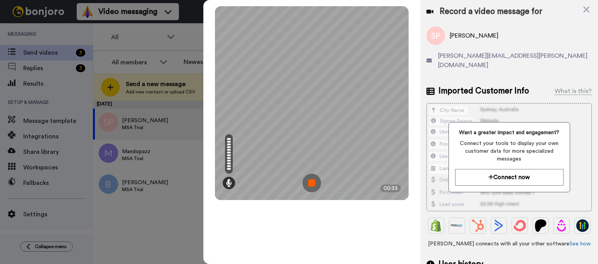
click at [310, 184] on img at bounding box center [311, 182] width 19 height 19
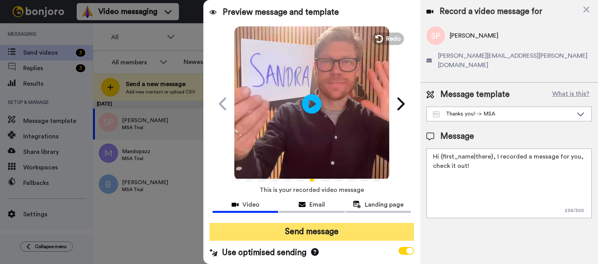
click at [293, 238] on button "Send message" at bounding box center [311, 232] width 204 height 18
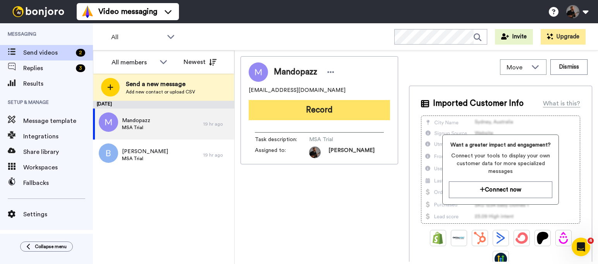
click at [311, 116] on button "Record" at bounding box center [318, 110] width 141 height 20
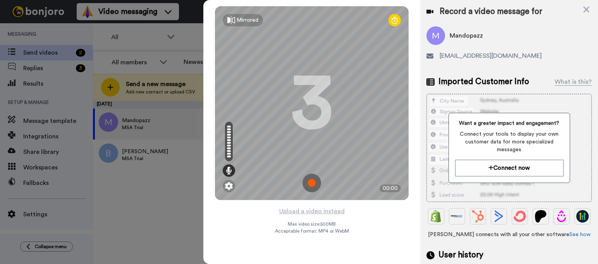
click at [312, 180] on img at bounding box center [311, 182] width 19 height 19
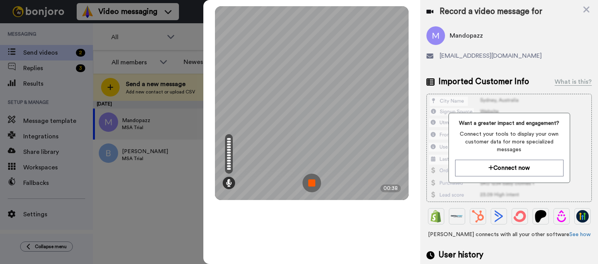
click at [313, 182] on img at bounding box center [311, 182] width 19 height 19
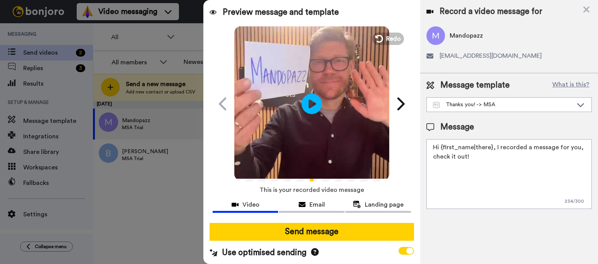
click at [313, 102] on icon at bounding box center [311, 103] width 21 height 21
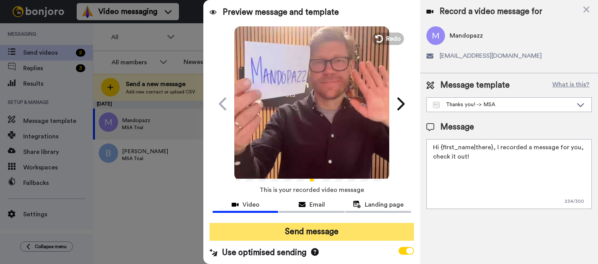
click at [283, 226] on button "Send message" at bounding box center [311, 232] width 204 height 18
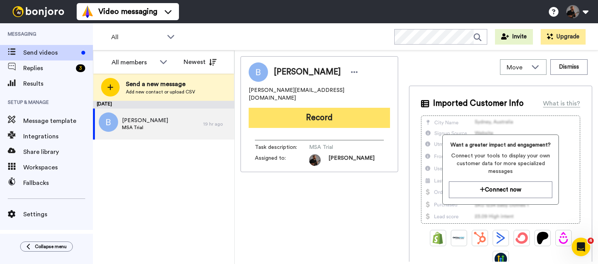
click at [349, 108] on button "Record" at bounding box center [318, 118] width 141 height 20
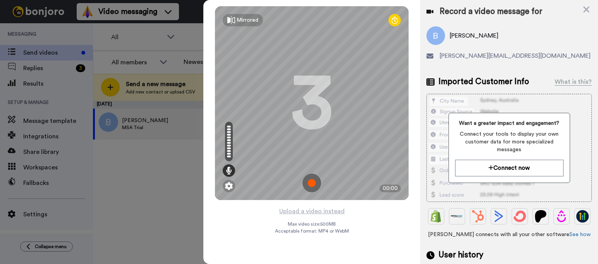
click at [317, 181] on img at bounding box center [311, 182] width 19 height 19
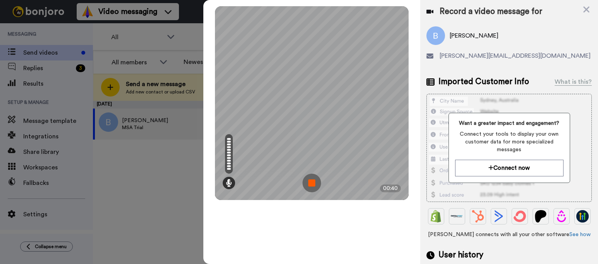
click at [310, 187] on img at bounding box center [311, 182] width 19 height 19
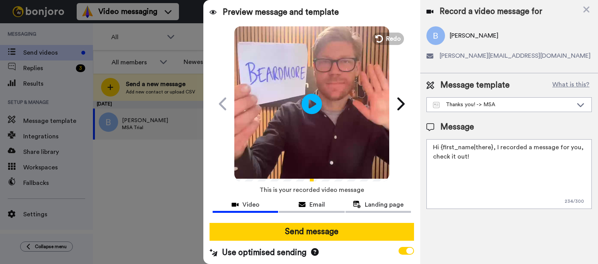
click at [312, 109] on icon at bounding box center [311, 103] width 21 height 21
click at [314, 240] on div "Send message Use optimised sending" at bounding box center [311, 240] width 217 height 48
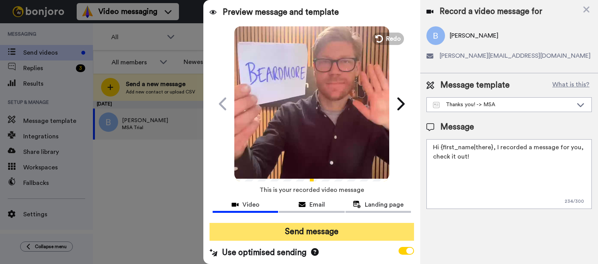
click at [315, 236] on button "Send message" at bounding box center [311, 232] width 204 height 18
